Goal: Task Accomplishment & Management: Complete application form

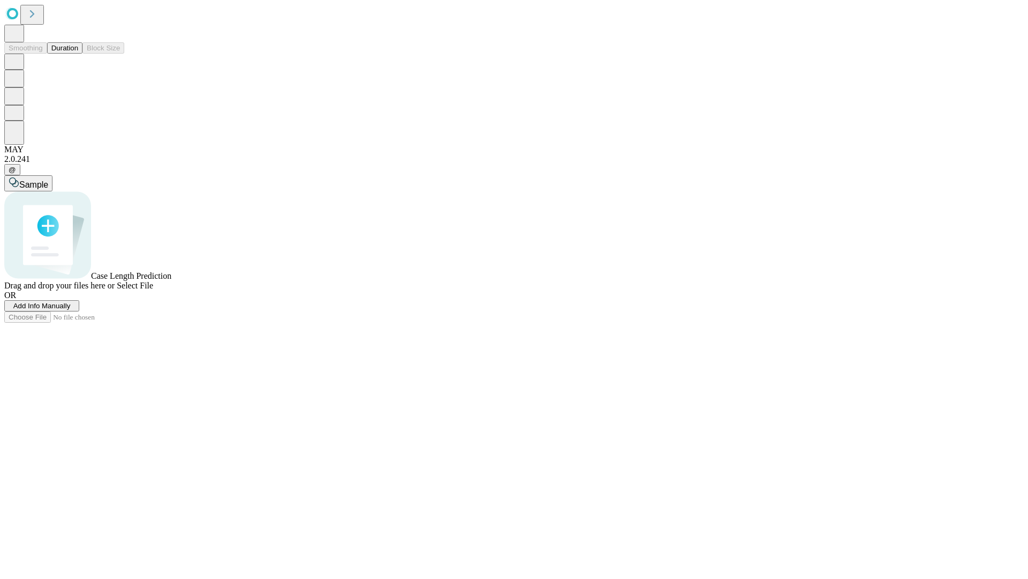
click at [71, 310] on span "Add Info Manually" at bounding box center [41, 306] width 57 height 8
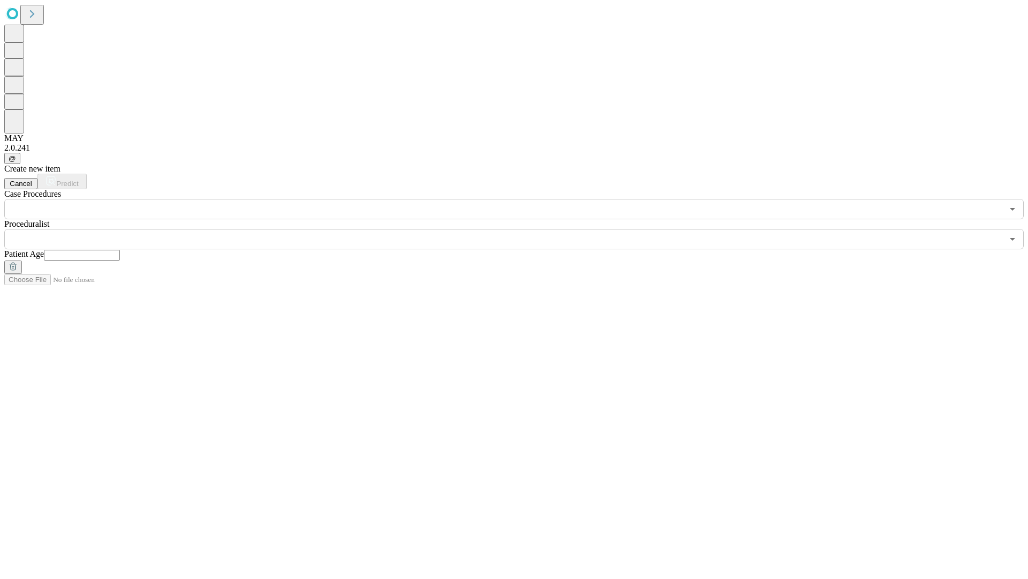
click at [120, 250] on input "text" at bounding box center [82, 255] width 76 height 11
type input "**"
click at [522, 229] on input "text" at bounding box center [503, 239] width 999 height 20
